Goal: Task Accomplishment & Management: Use online tool/utility

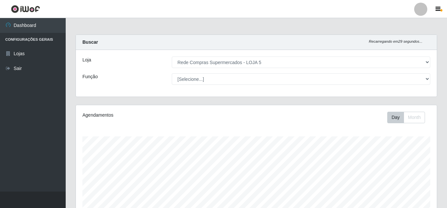
select select "397"
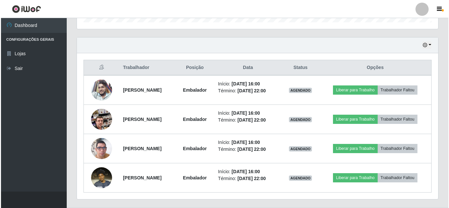
scroll to position [136, 361]
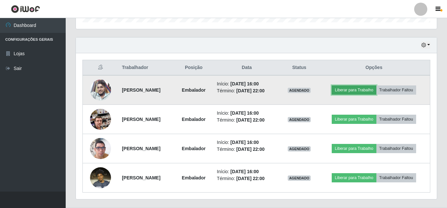
click at [372, 91] on button "Liberar para Trabalho" at bounding box center [354, 89] width 44 height 9
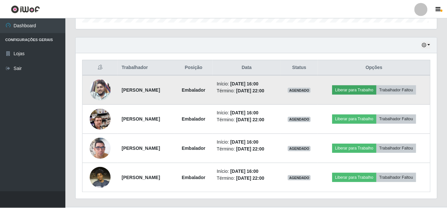
scroll to position [136, 358]
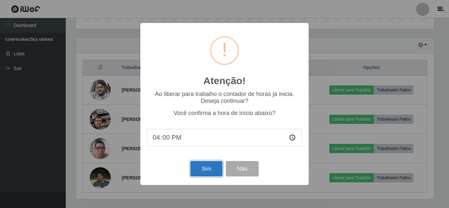
click at [199, 169] on button "Sim" at bounding box center [206, 168] width 32 height 15
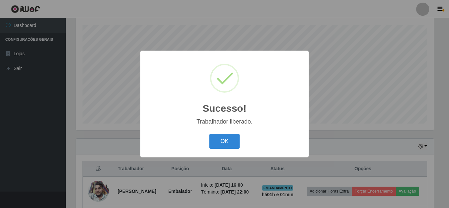
drag, startPoint x: 224, startPoint y: 142, endPoint x: 239, endPoint y: 138, distance: 15.7
click at [224, 142] on button "OK" at bounding box center [224, 141] width 31 height 15
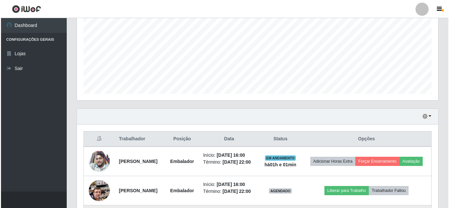
scroll to position [243, 0]
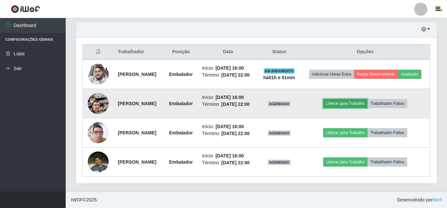
click at [359, 106] on button "Liberar para Trabalho" at bounding box center [345, 103] width 44 height 9
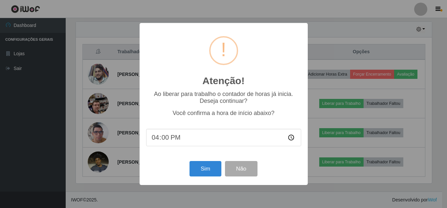
scroll to position [136, 358]
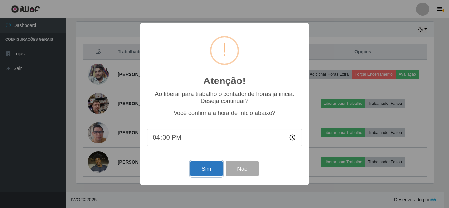
click at [208, 173] on button "Sim" at bounding box center [206, 168] width 32 height 15
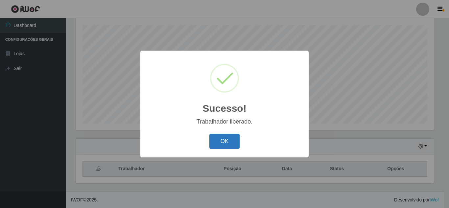
click at [233, 138] on button "OK" at bounding box center [224, 141] width 31 height 15
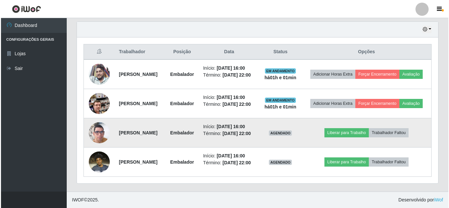
scroll to position [276, 0]
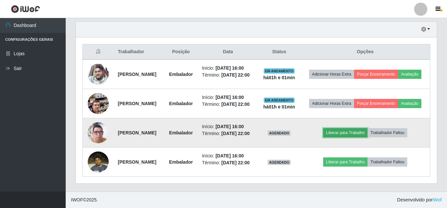
click at [359, 128] on button "Liberar para Trabalho" at bounding box center [345, 132] width 44 height 9
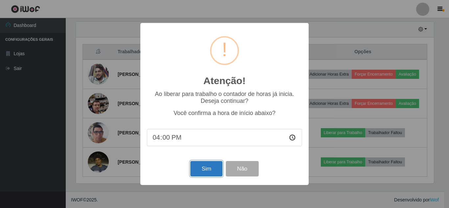
click at [205, 167] on button "Sim" at bounding box center [206, 168] width 32 height 15
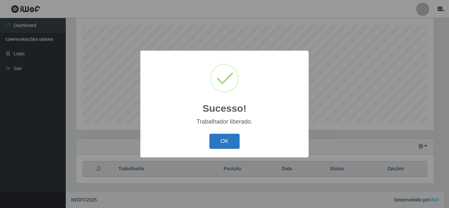
click at [234, 142] on button "OK" at bounding box center [224, 141] width 31 height 15
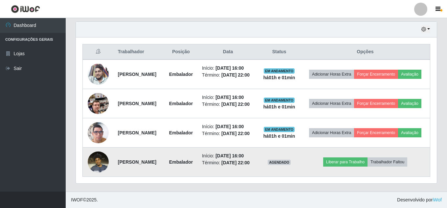
scroll to position [276, 0]
click at [355, 157] on button "Liberar para Trabalho" at bounding box center [345, 161] width 44 height 9
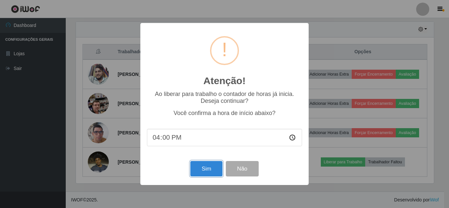
drag, startPoint x: 209, startPoint y: 167, endPoint x: 226, endPoint y: 160, distance: 18.4
click at [209, 167] on button "Sim" at bounding box center [206, 168] width 32 height 15
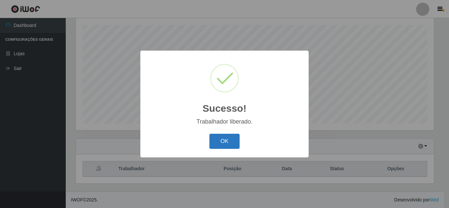
click at [237, 136] on button "OK" at bounding box center [224, 141] width 31 height 15
